Goal: Information Seeking & Learning: Learn about a topic

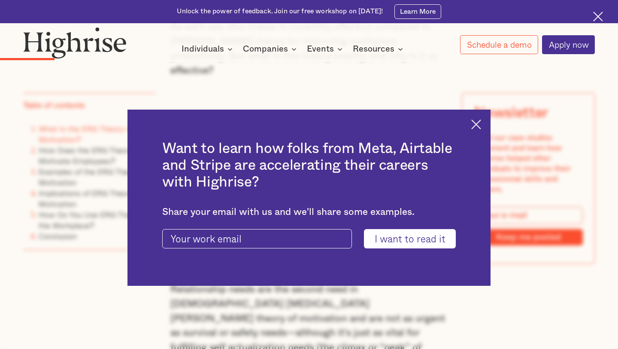
scroll to position [735, 0]
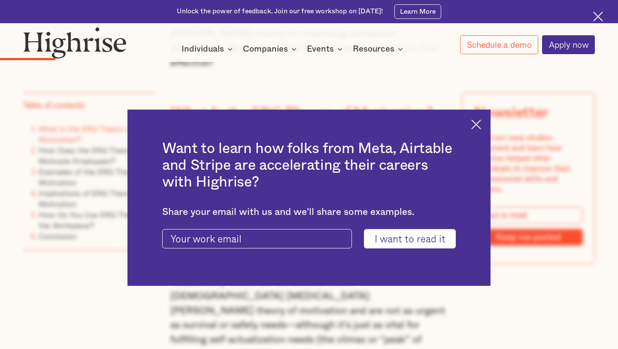
click at [476, 121] on img at bounding box center [476, 124] width 10 height 10
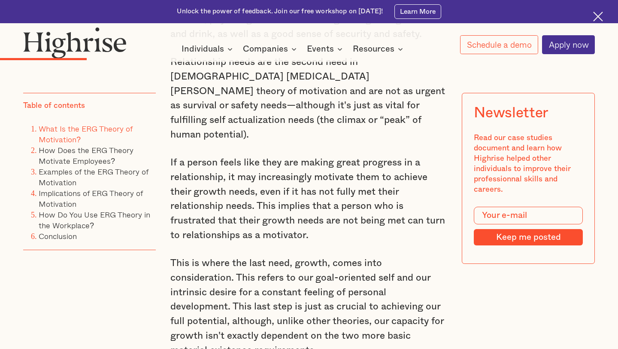
scroll to position [976, 0]
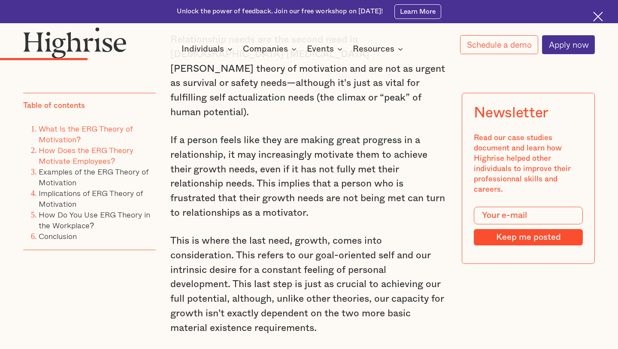
click at [107, 156] on link "How Does the ERG Theory Motivate Employees?" at bounding box center [86, 155] width 95 height 23
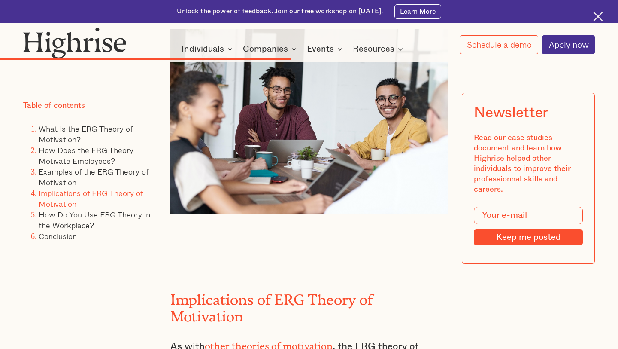
scroll to position [2631, 0]
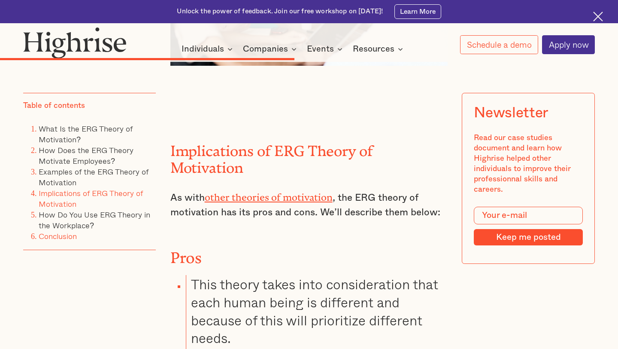
click at [68, 237] on link "Conclusion" at bounding box center [58, 236] width 38 height 12
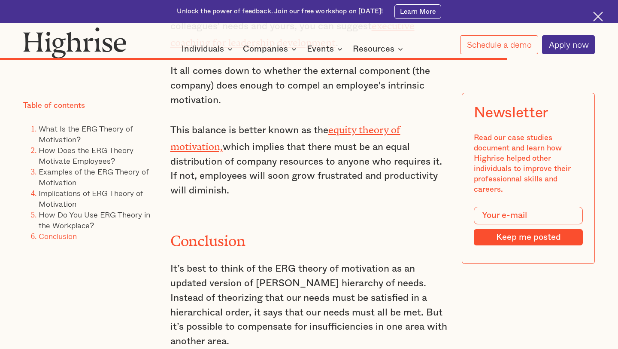
scroll to position [4289, 0]
click at [131, 193] on link "Implications of ERG Theory of Motivation" at bounding box center [91, 198] width 104 height 23
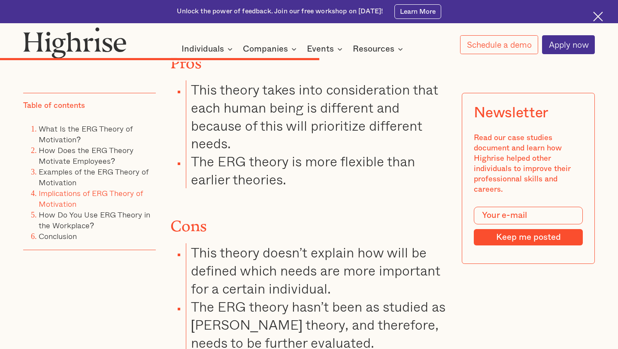
scroll to position [2826, 0]
click at [74, 139] on link "What Is the ERG Theory of Motivation?" at bounding box center [86, 133] width 94 height 23
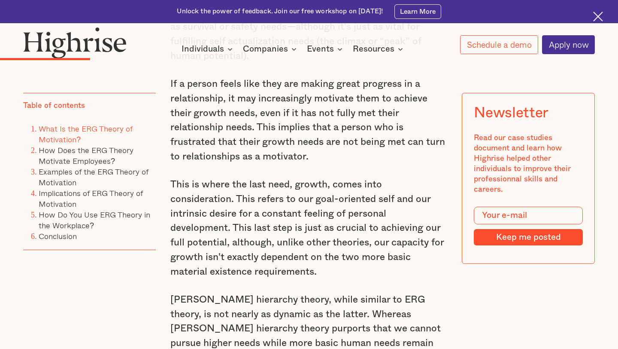
scroll to position [1031, 0]
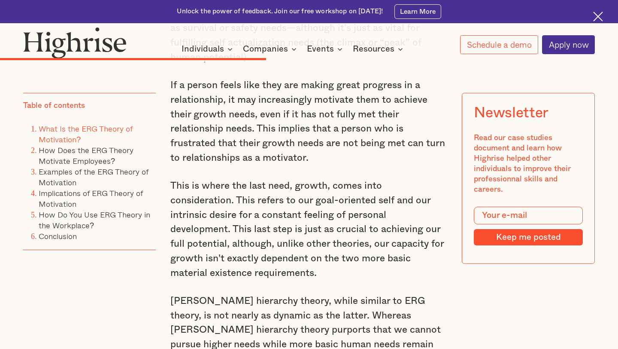
scroll to position [2607, 0]
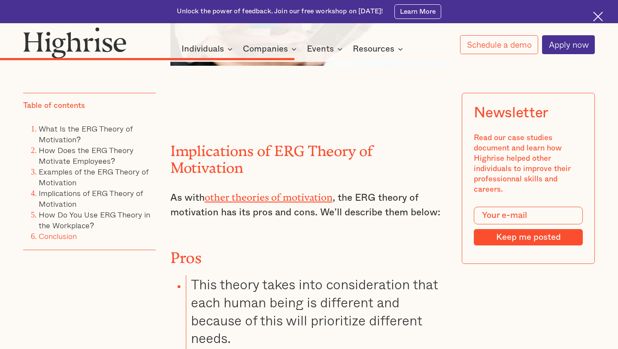
scroll to position [976, 0]
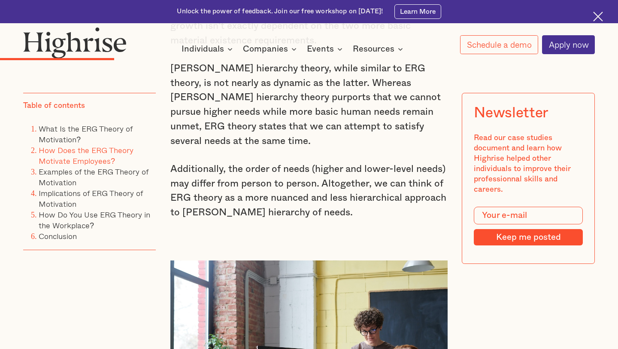
scroll to position [1177, 0]
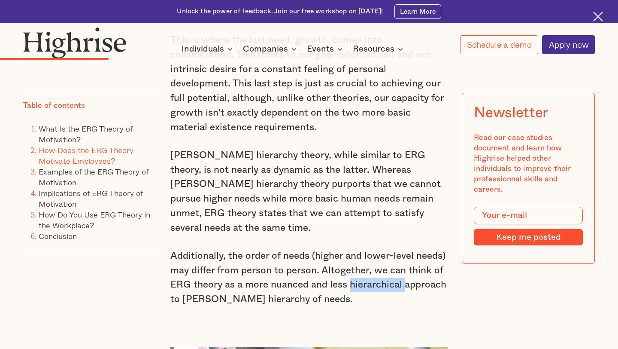
drag, startPoint x: 403, startPoint y: 165, endPoint x: 351, endPoint y: 165, distance: 51.9
click at [351, 249] on p "Additionally, the order of needs (higher and lower-level needs) may differ from…" at bounding box center [309, 278] width 278 height 58
copy p "hierarchical"
